Goal: Task Accomplishment & Management: Complete application form

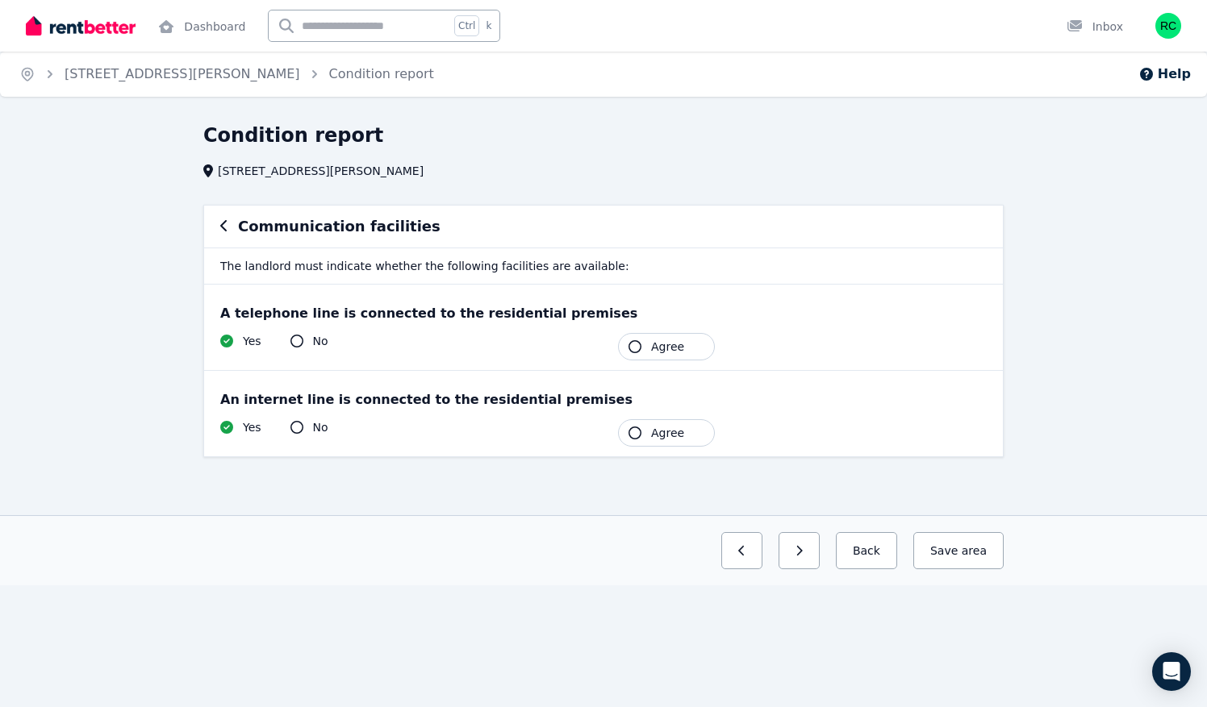
click at [629, 340] on button "Agree" at bounding box center [666, 346] width 97 height 27
click at [634, 429] on icon "button" at bounding box center [634, 433] width 13 height 13
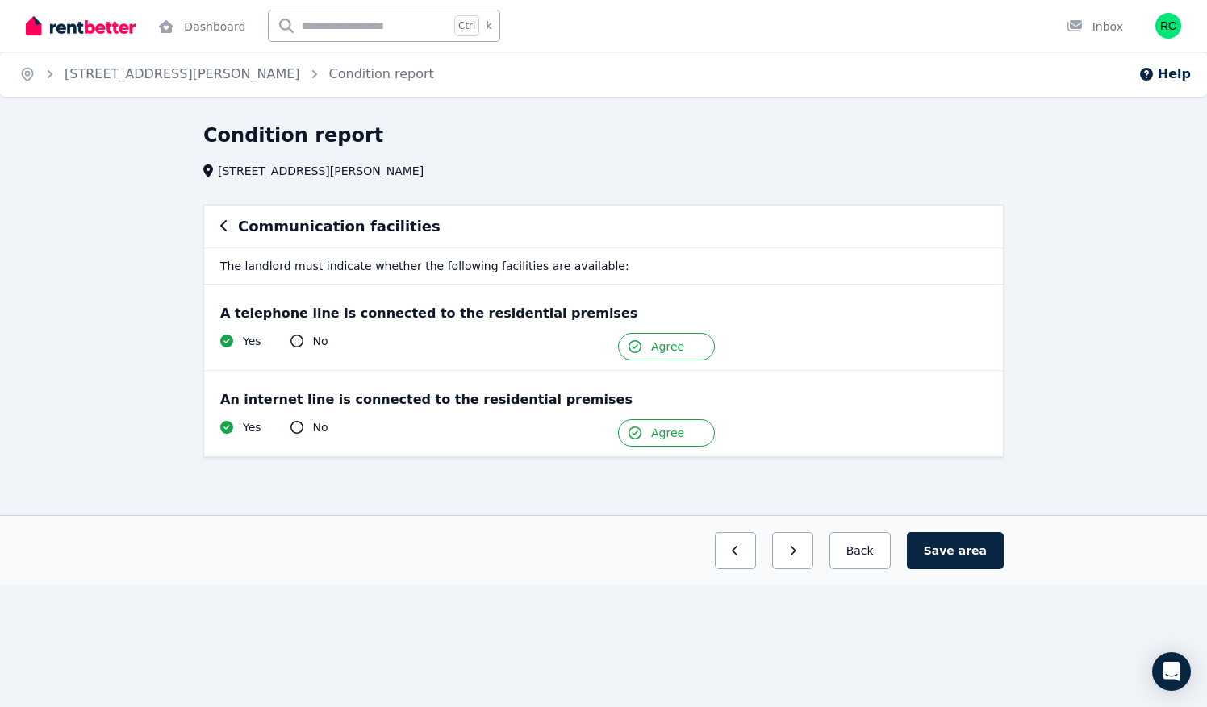
click at [223, 223] on icon "button" at bounding box center [223, 225] width 6 height 11
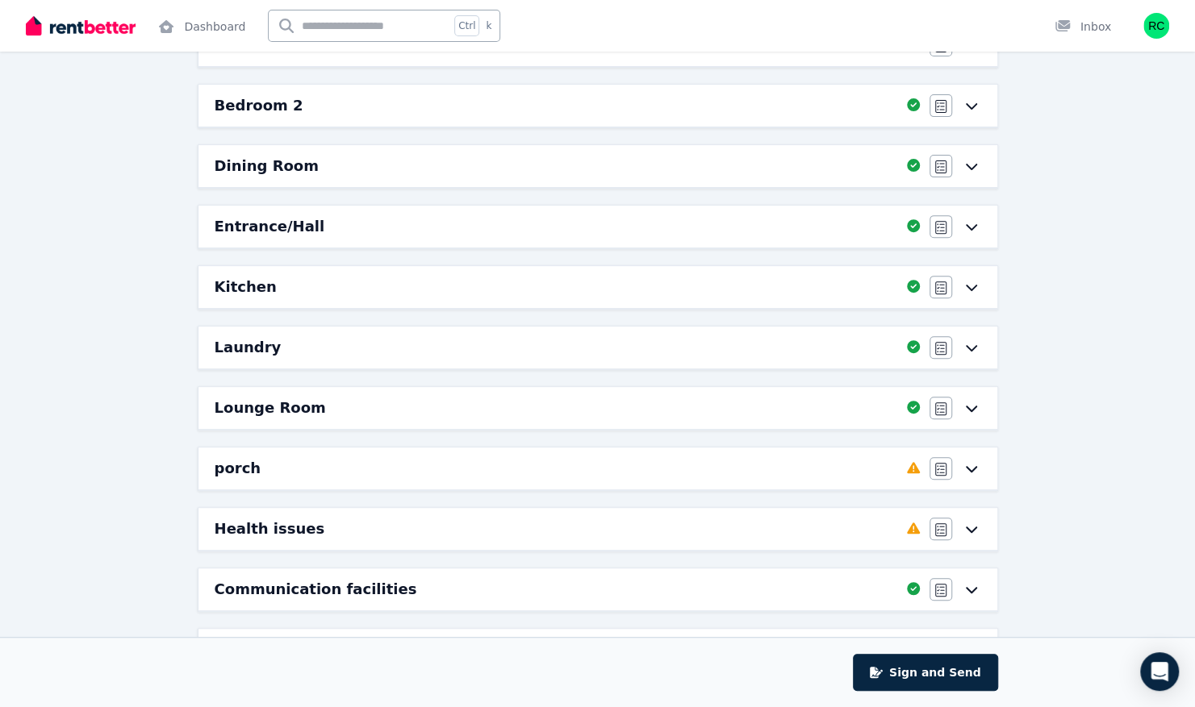
scroll to position [323, 0]
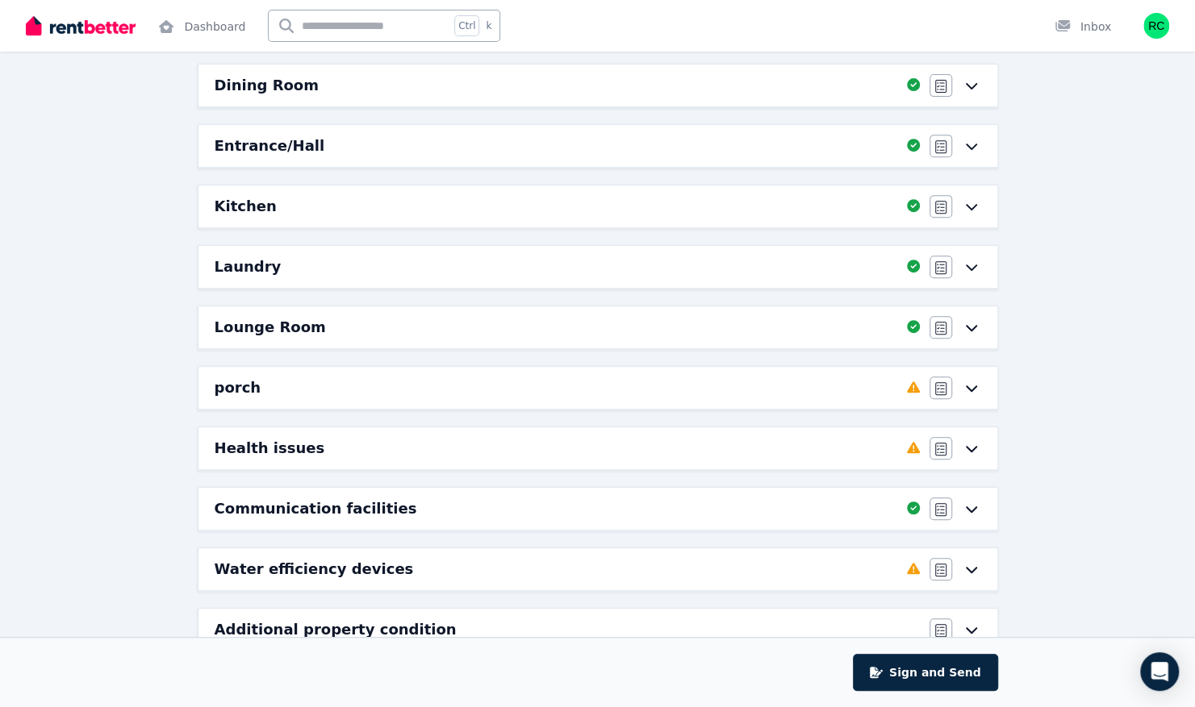
click at [971, 382] on icon at bounding box center [971, 388] width 19 height 13
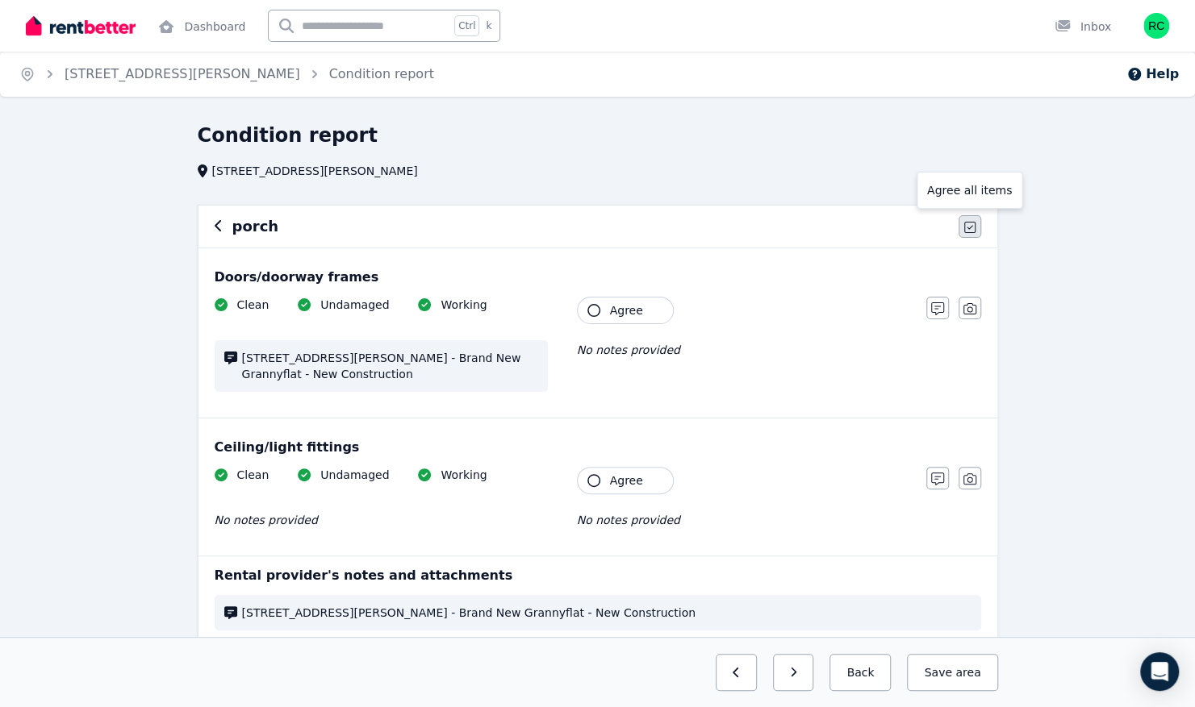
click at [965, 225] on icon "button" at bounding box center [969, 227] width 11 height 13
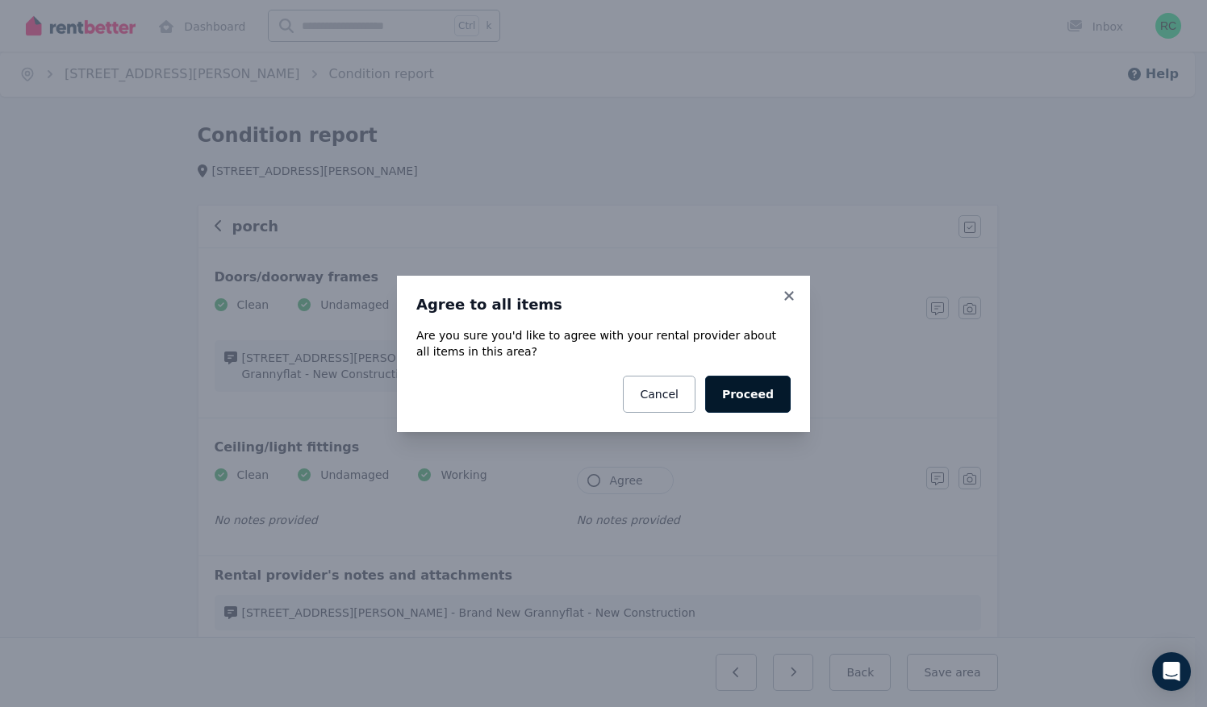
click at [756, 390] on button "Proceed" at bounding box center [748, 394] width 86 height 37
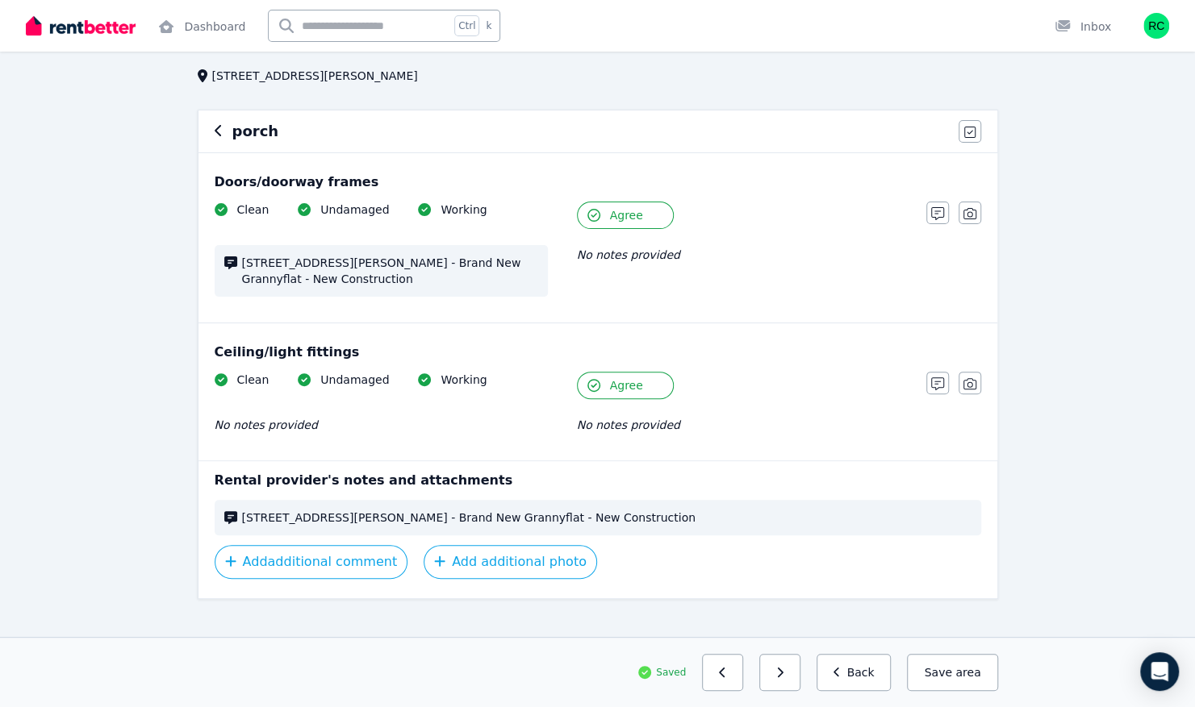
scroll to position [111, 0]
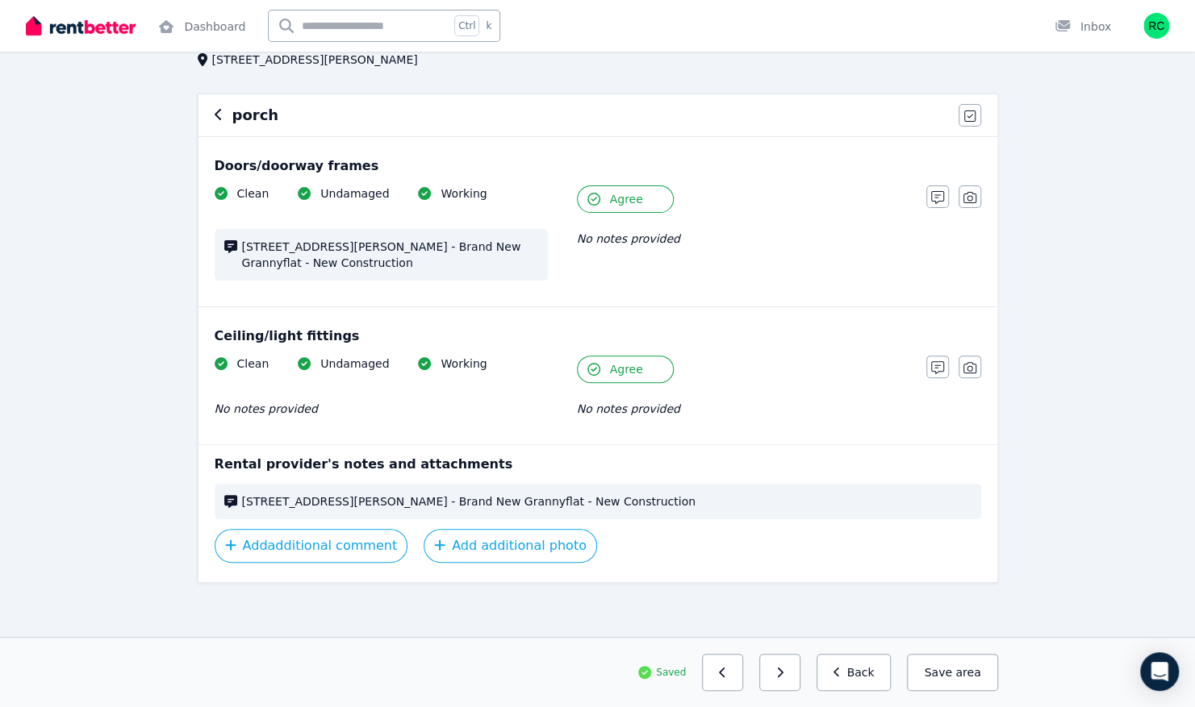
click at [218, 115] on icon "button" at bounding box center [219, 114] width 8 height 13
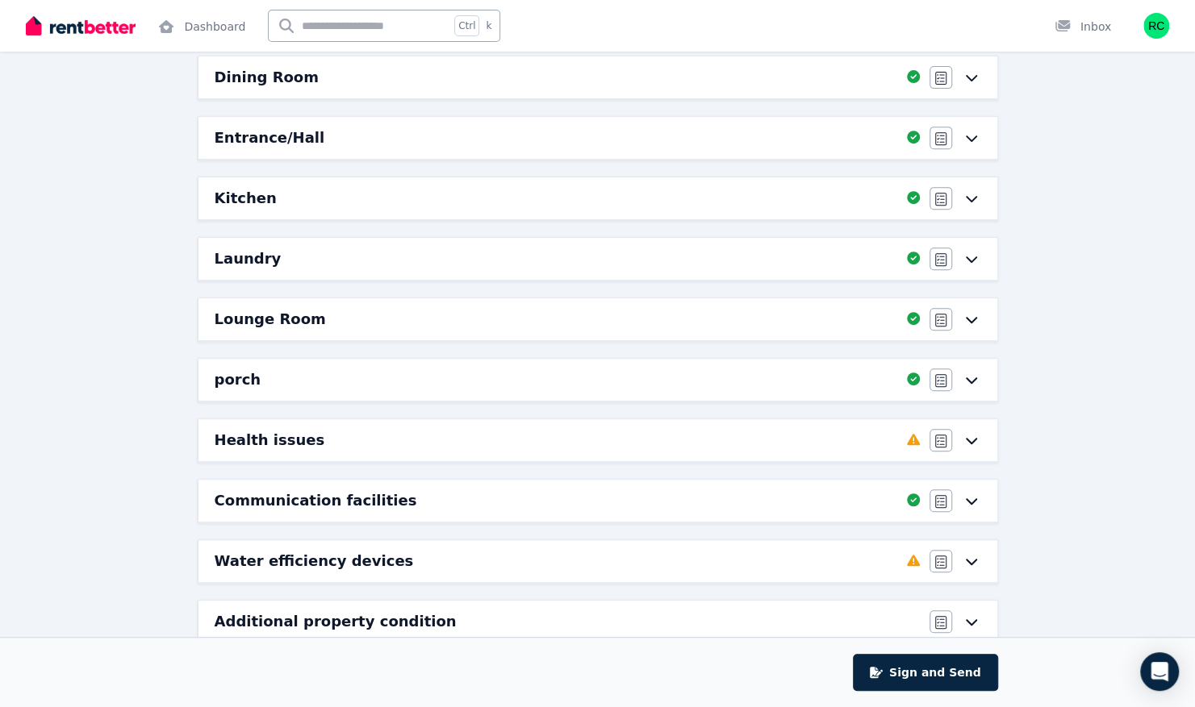
scroll to position [355, 0]
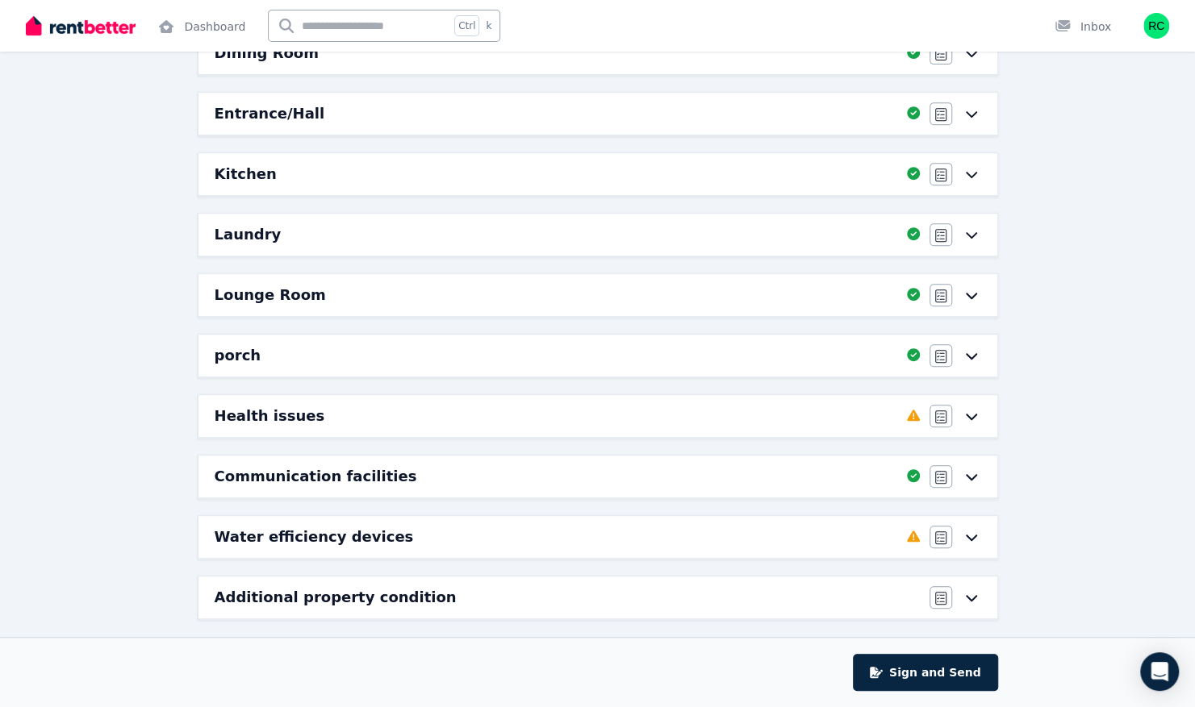
click at [972, 531] on icon at bounding box center [971, 537] width 19 height 13
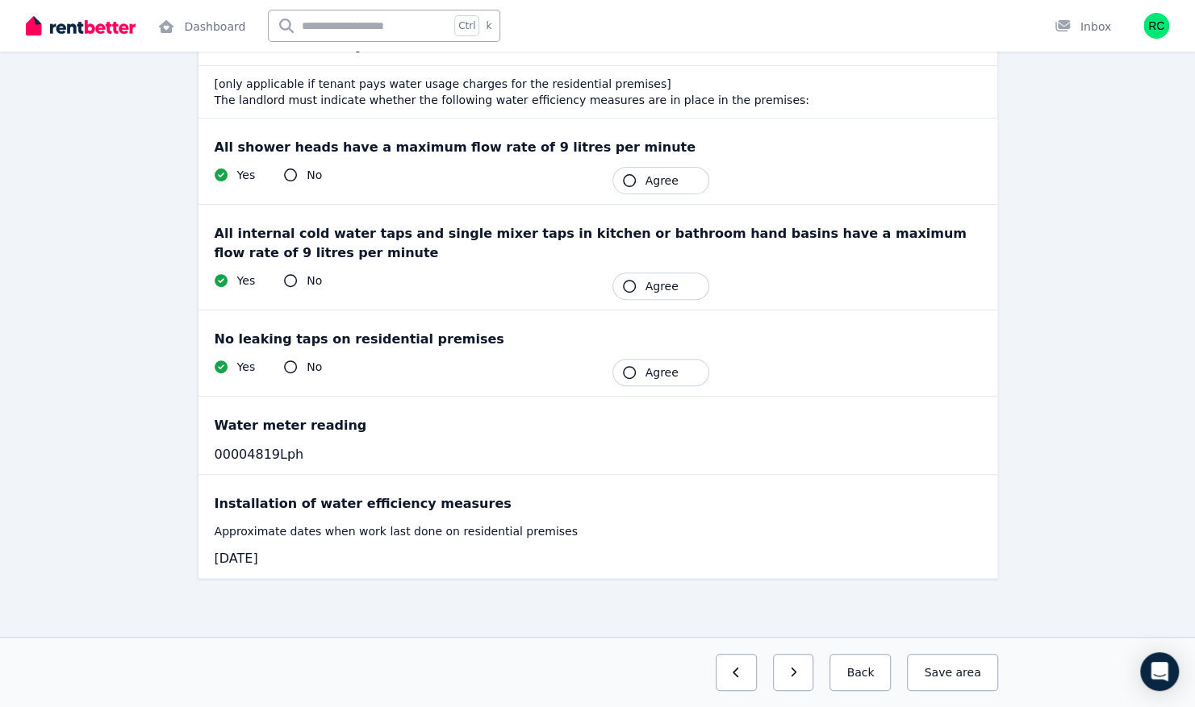
scroll to position [0, 0]
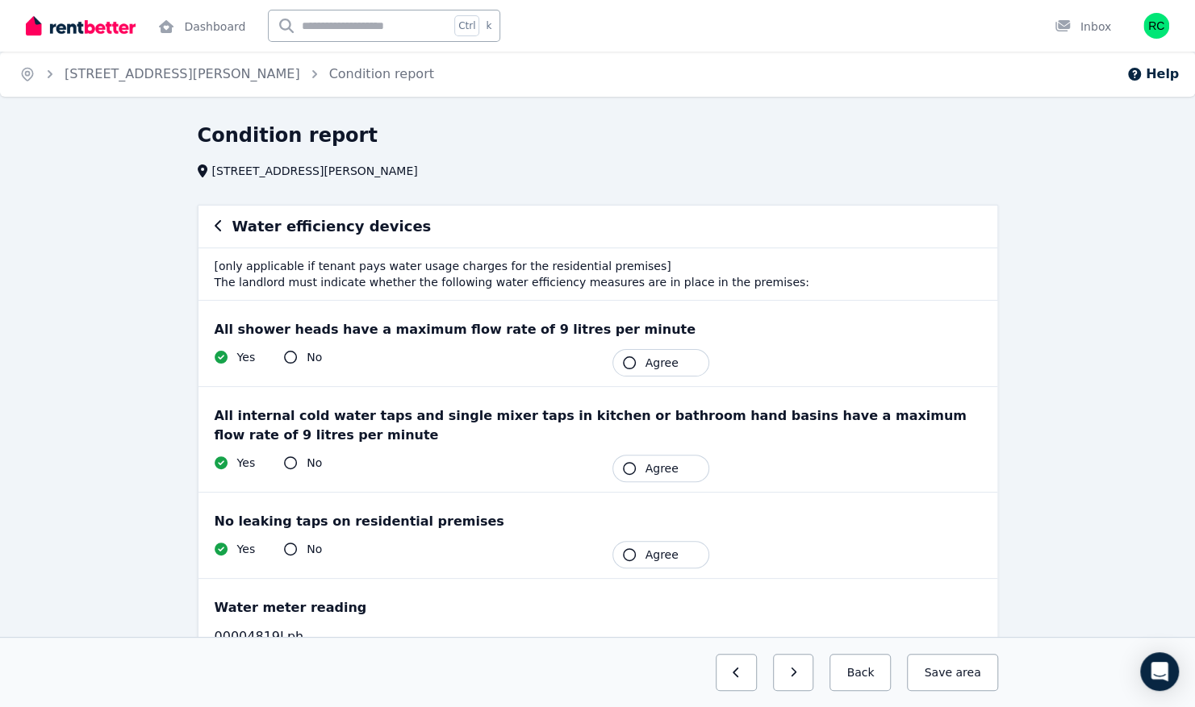
click at [644, 357] on button "Agree" at bounding box center [660, 362] width 97 height 27
click at [632, 465] on icon "button" at bounding box center [629, 468] width 13 height 13
click at [641, 555] on button "Agree" at bounding box center [660, 554] width 97 height 27
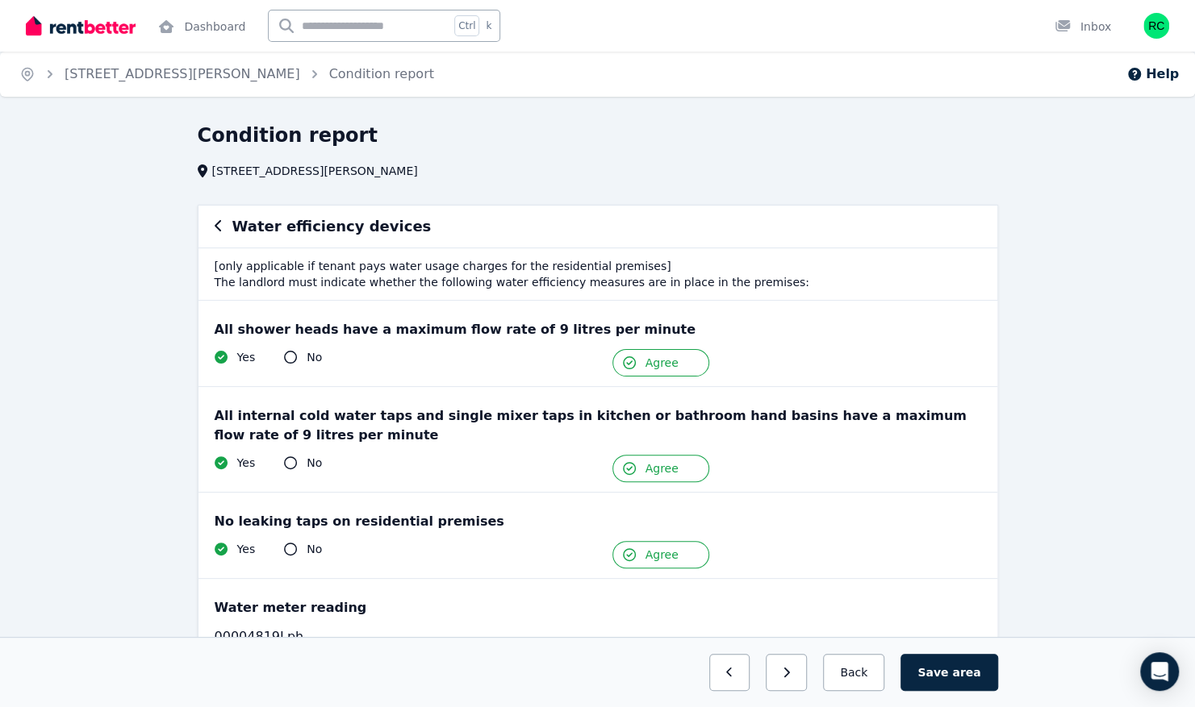
click at [218, 221] on icon "button" at bounding box center [219, 225] width 8 height 13
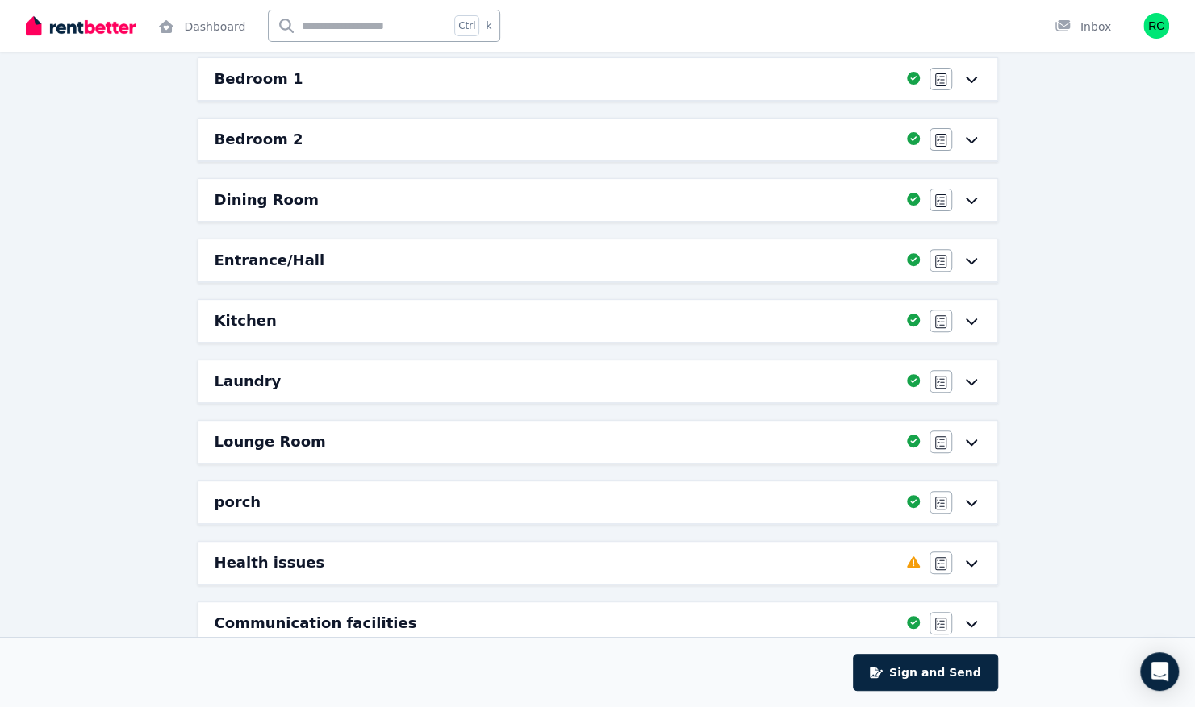
scroll to position [323, 0]
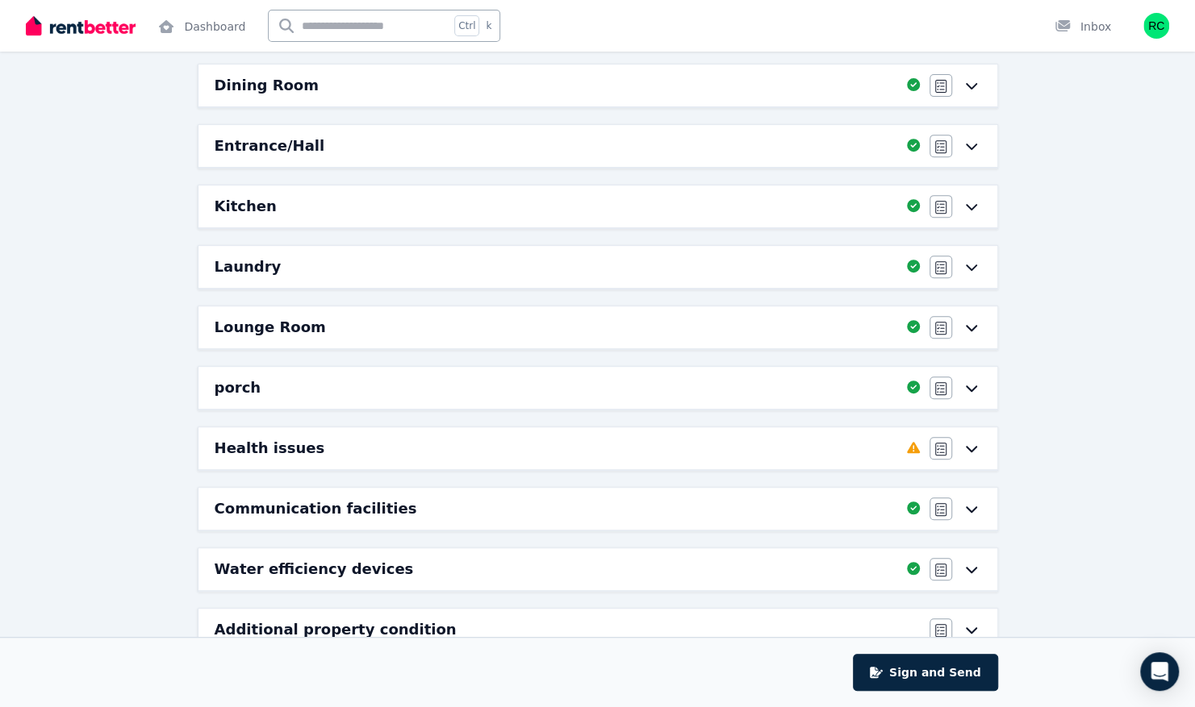
click at [970, 442] on icon at bounding box center [971, 448] width 19 height 13
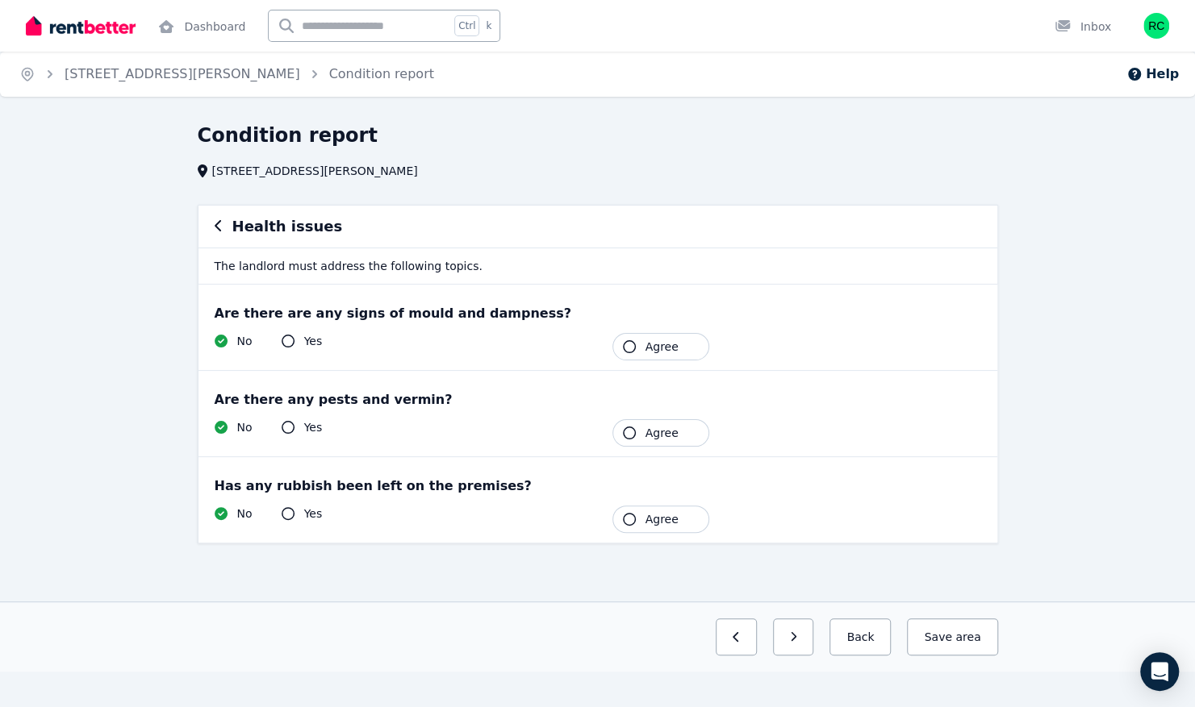
scroll to position [0, 0]
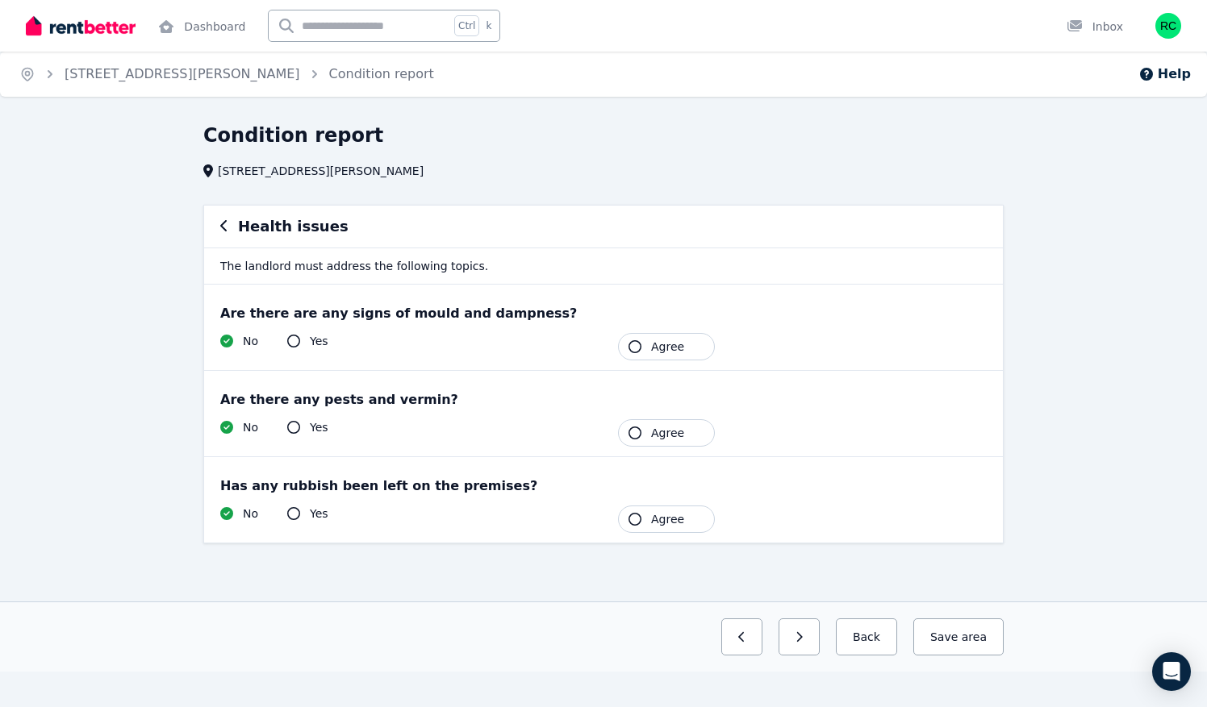
click at [653, 342] on span "Agree" at bounding box center [667, 347] width 33 height 16
click at [645, 434] on button "Agree" at bounding box center [666, 432] width 97 height 27
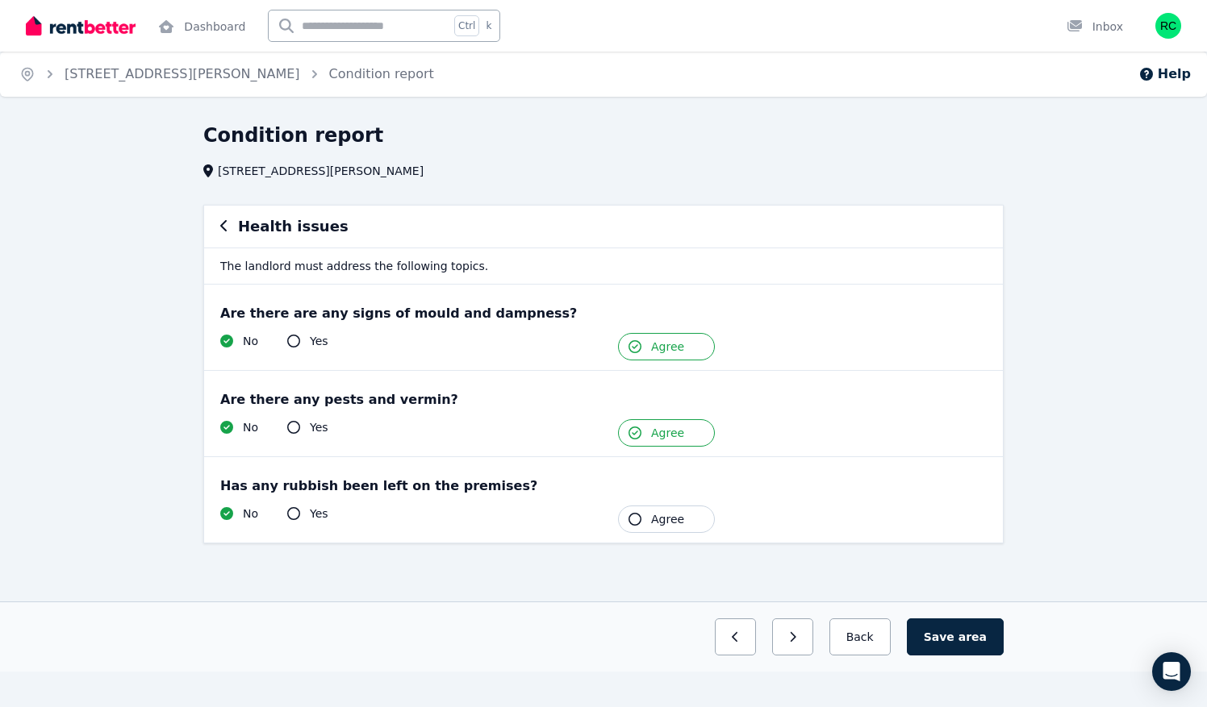
click at [290, 510] on icon at bounding box center [293, 513] width 13 height 13
click at [294, 511] on icon at bounding box center [293, 513] width 13 height 13
click at [291, 510] on icon at bounding box center [293, 513] width 13 height 13
click at [336, 402] on div "Are there any pests and vermin?" at bounding box center [603, 399] width 766 height 19
click at [641, 521] on button "Agree" at bounding box center [666, 519] width 97 height 27
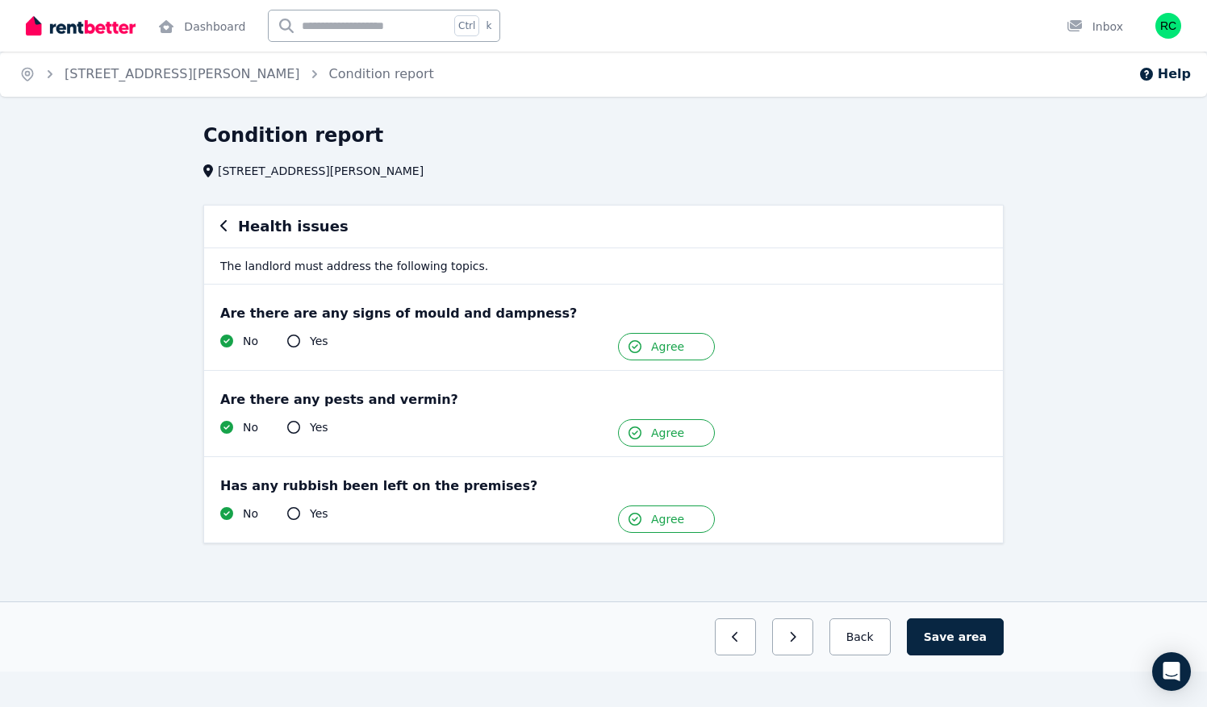
click at [290, 511] on icon at bounding box center [293, 513] width 13 height 13
click at [221, 224] on icon "button" at bounding box center [224, 225] width 8 height 13
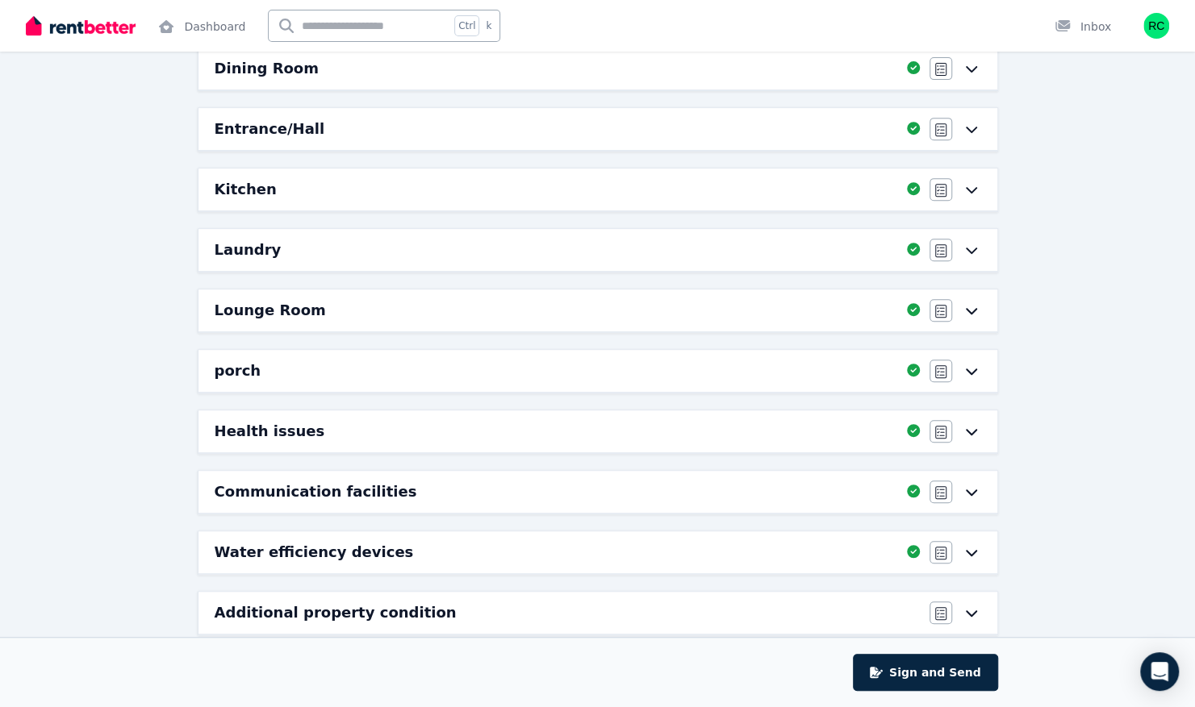
scroll to position [355, 0]
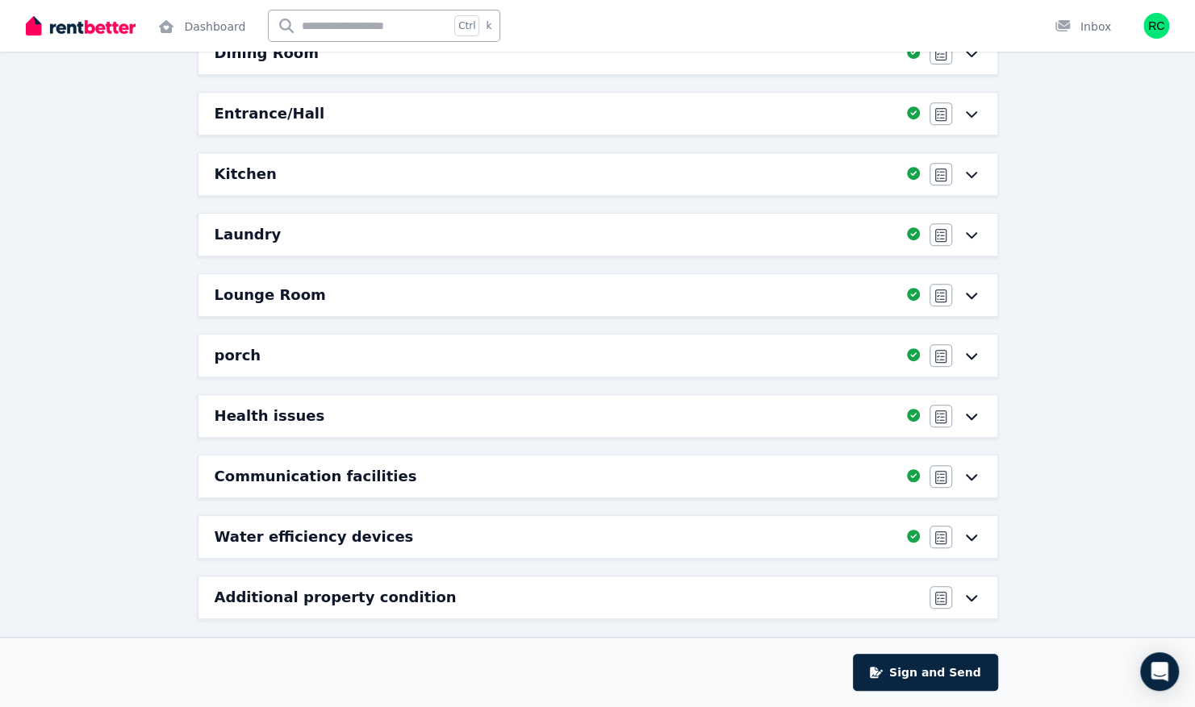
click at [974, 595] on icon at bounding box center [970, 598] width 11 height 6
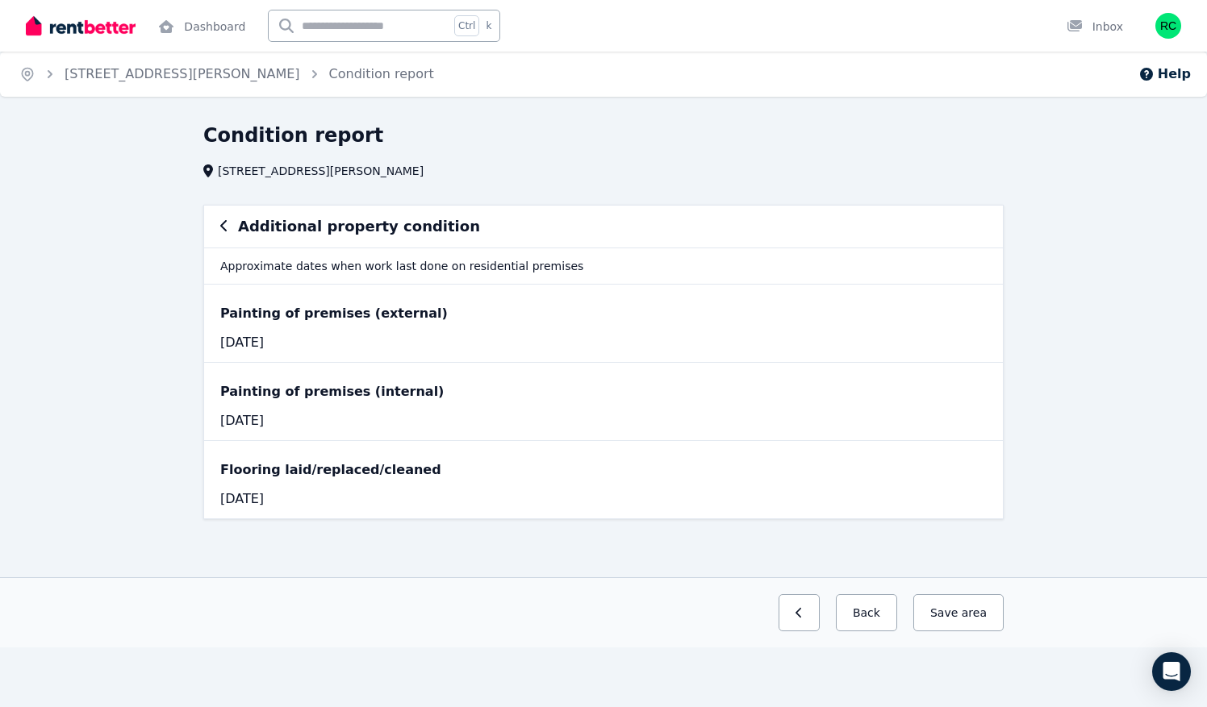
click at [226, 224] on icon "button" at bounding box center [224, 225] width 8 height 13
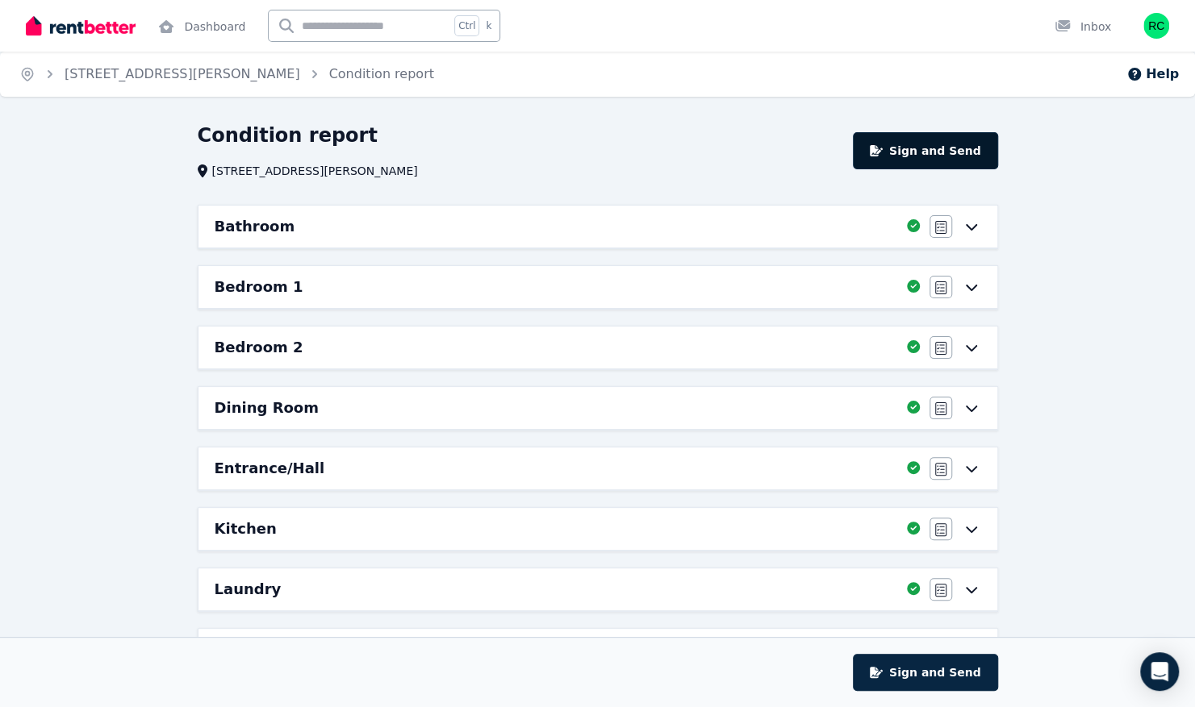
click at [942, 146] on button "Sign and Send" at bounding box center [925, 150] width 144 height 37
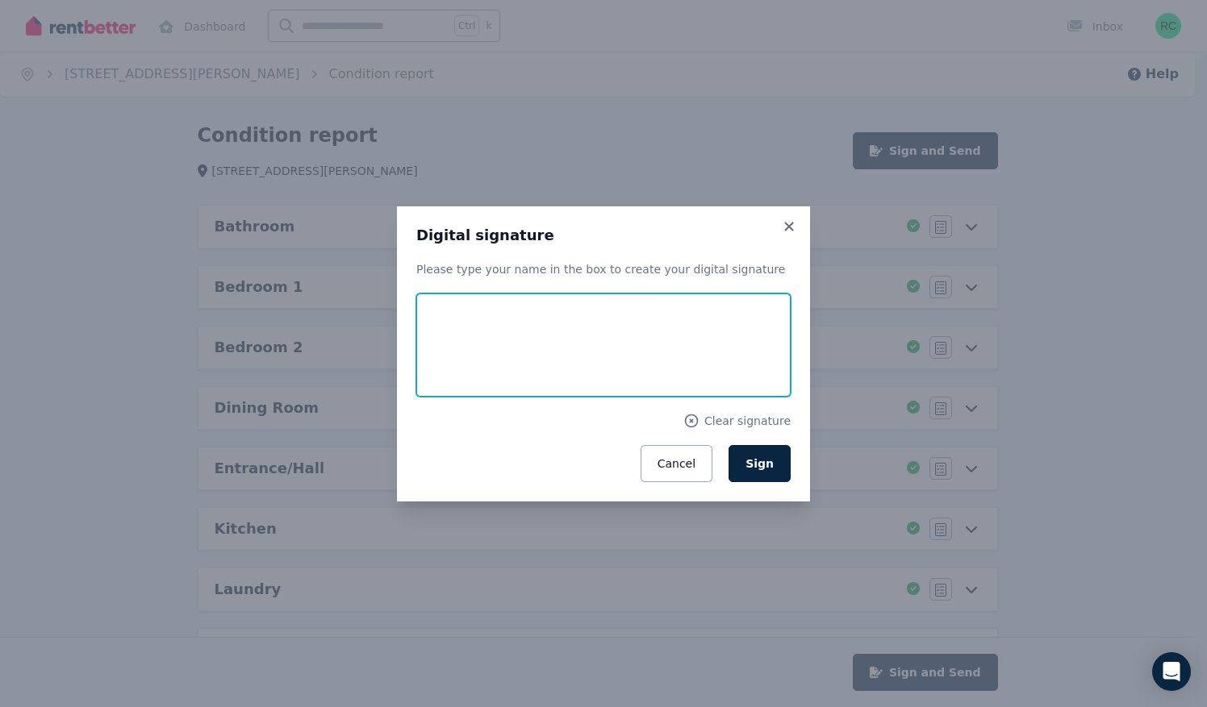
click at [469, 340] on input "text" at bounding box center [603, 345] width 374 height 103
type input "******"
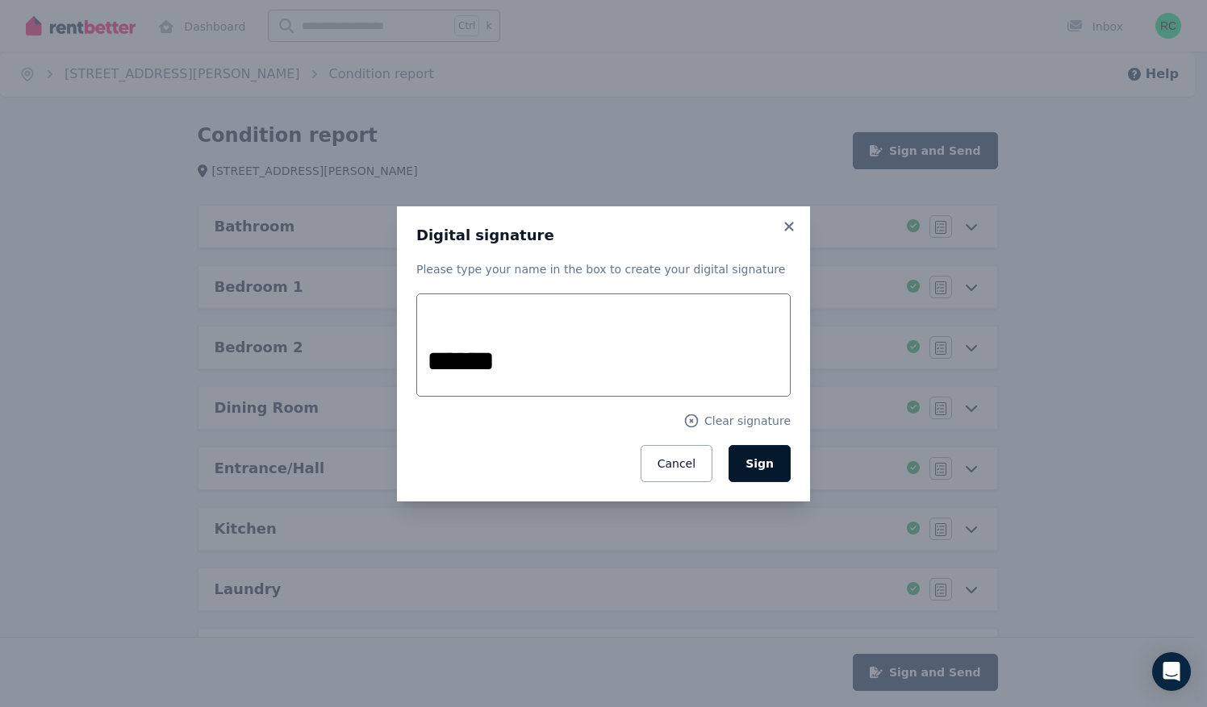
click at [762, 459] on span "Sign" at bounding box center [759, 463] width 28 height 13
